Goal: Transaction & Acquisition: Purchase product/service

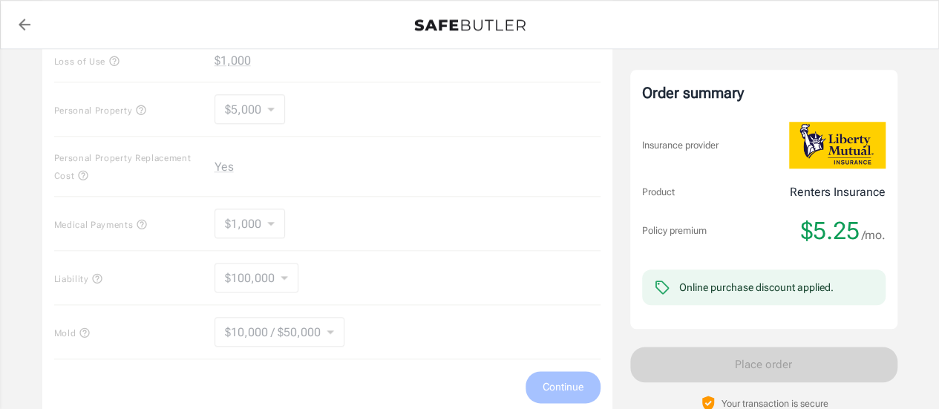
scroll to position [662, 0]
click at [257, 110] on div "Coverage options Deductible $500 Loss of Use $1,000 Personal Property $5,000 50…" at bounding box center [327, 182] width 570 height 462
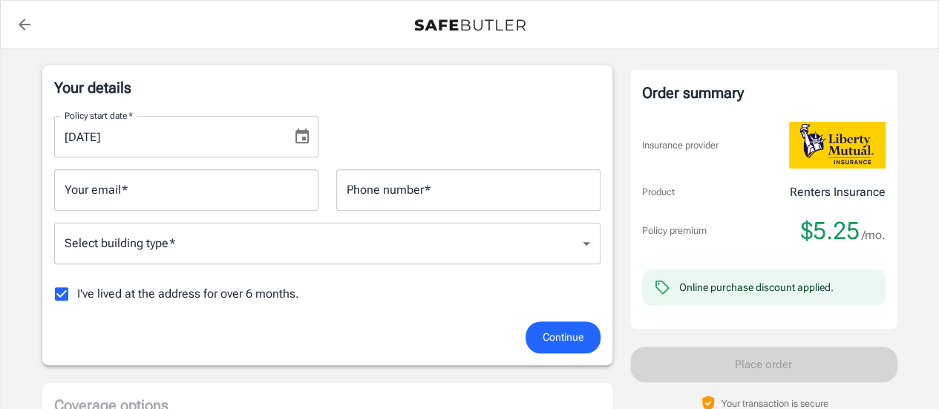
scroll to position [231, 0]
click at [415, 194] on input "Phone number   *" at bounding box center [468, 189] width 264 height 42
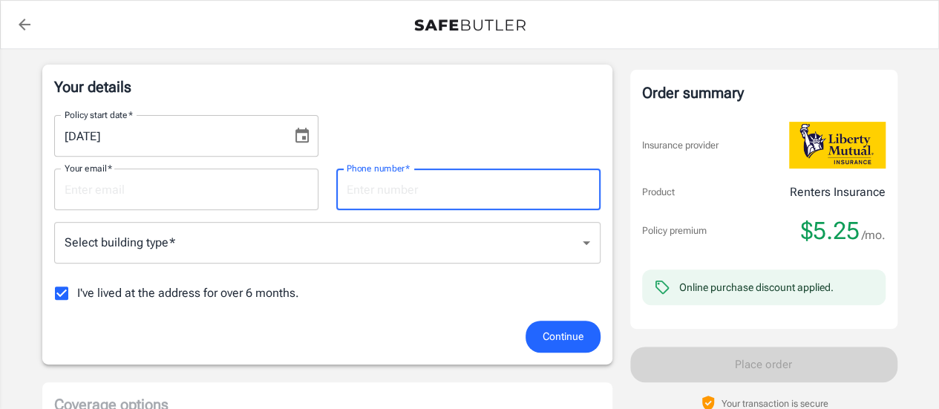
type input "7813506837"
type input "[EMAIL_ADDRESS][DOMAIN_NAME]"
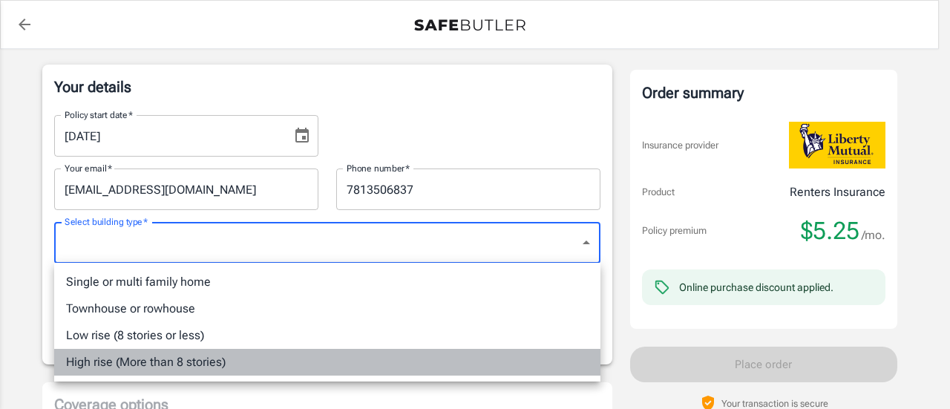
click at [166, 363] on li "High rise (More than 8 stories)" at bounding box center [327, 362] width 546 height 27
type input "highrise"
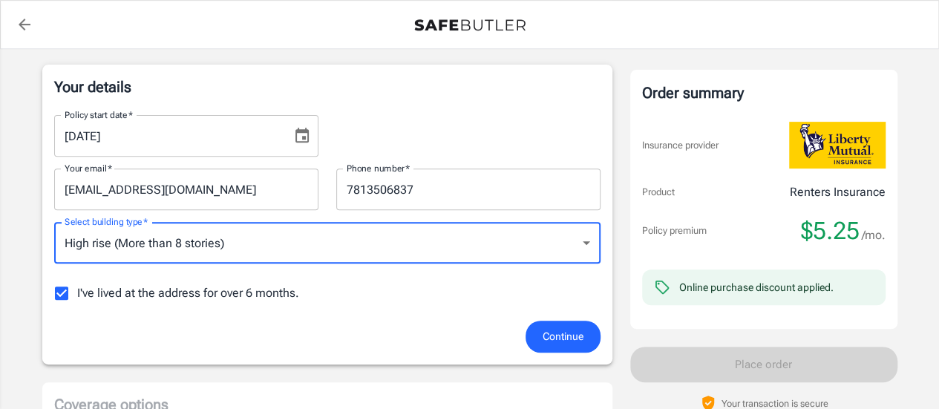
scroll to position [336, 0]
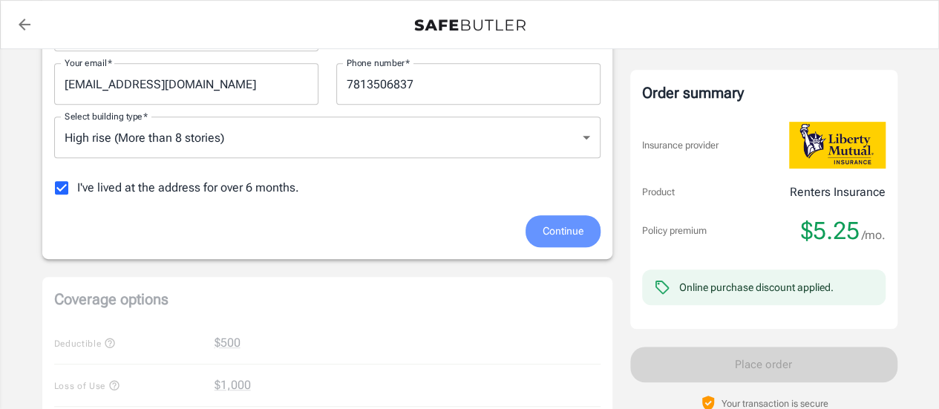
click at [571, 223] on span "Continue" at bounding box center [562, 231] width 41 height 19
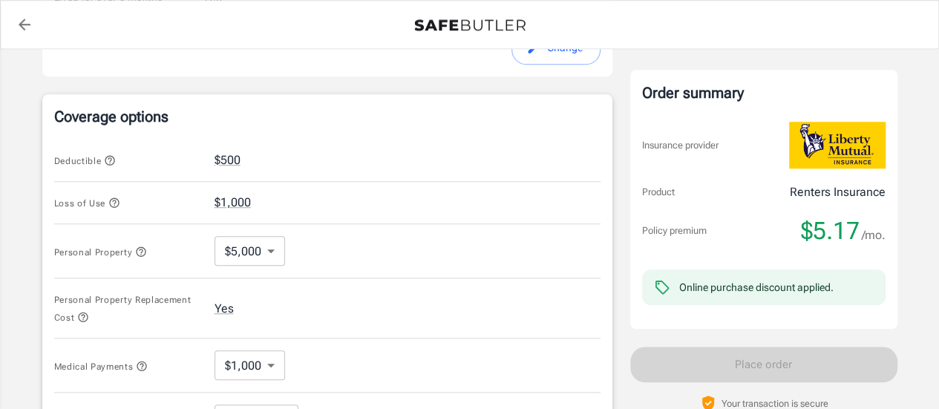
scroll to position [531, 0]
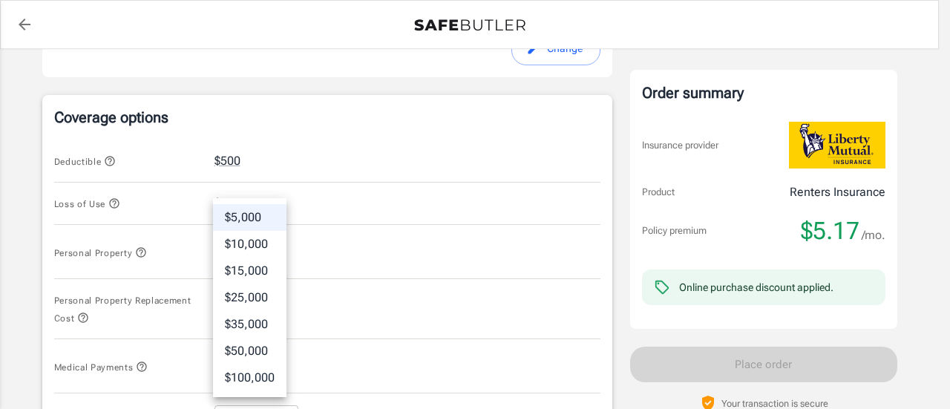
click at [272, 256] on body "Policy premium $ 5.17 /mo Liberty Mutual Renters Insurance [STREET_ADDRESS] You…" at bounding box center [475, 204] width 950 height 1471
click at [254, 246] on li "$10,000" at bounding box center [249, 244] width 73 height 27
type input "10000"
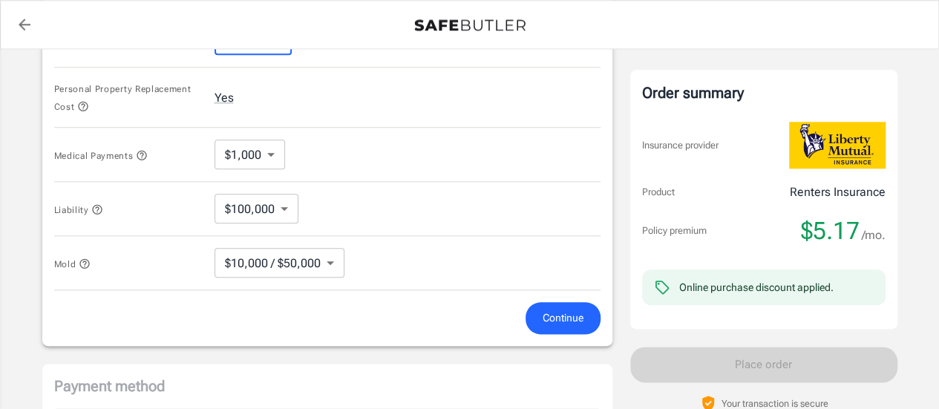
scroll to position [743, 0]
click at [554, 308] on span "Continue" at bounding box center [562, 317] width 41 height 19
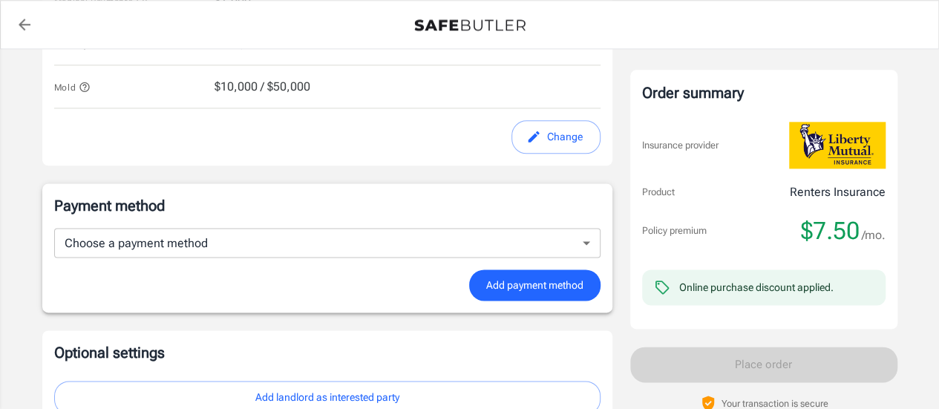
scroll to position [920, 0]
